Goal: Navigation & Orientation: Find specific page/section

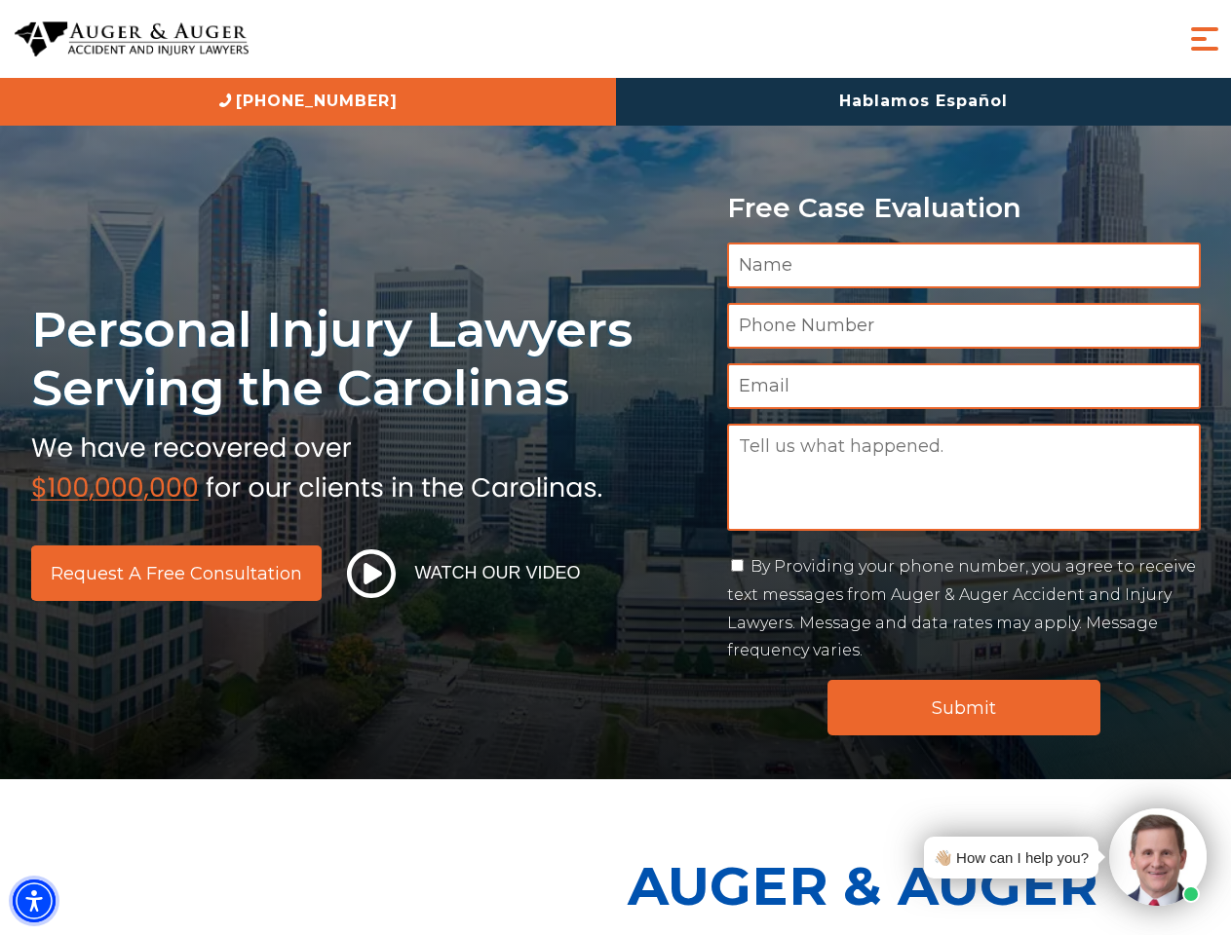
click at [34, 901] on img "Accessibility Menu" at bounding box center [34, 901] width 43 height 43
